Goal: Check status

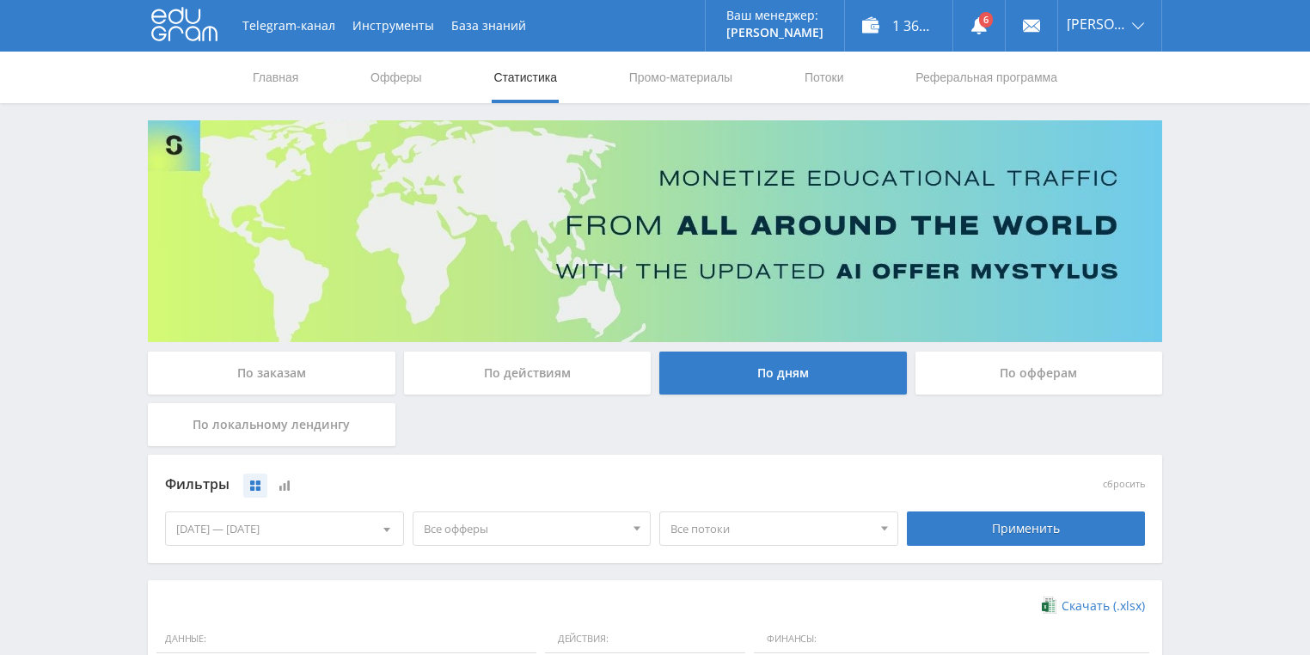
scroll to position [468, 0]
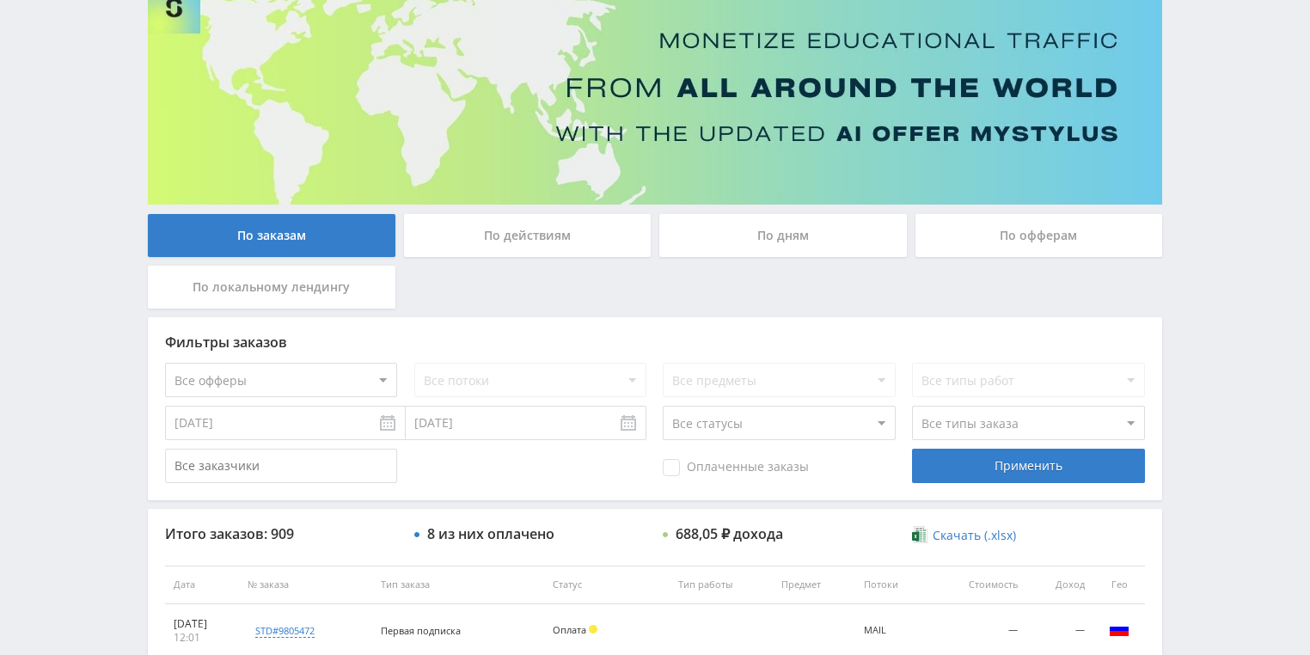
scroll to position [142, 0]
